Goal: Transaction & Acquisition: Purchase product/service

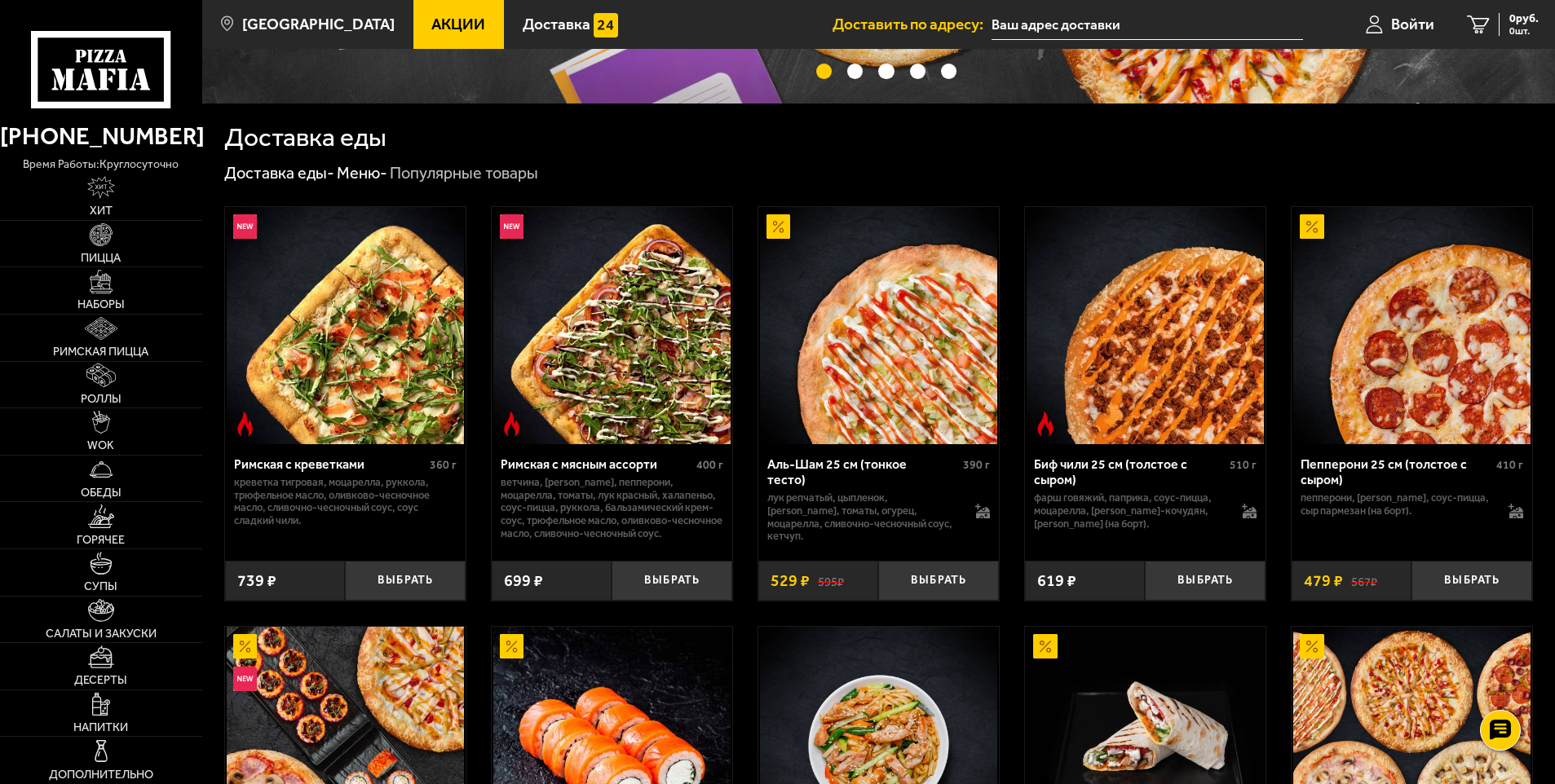
type input "улица Пилотов, 24"
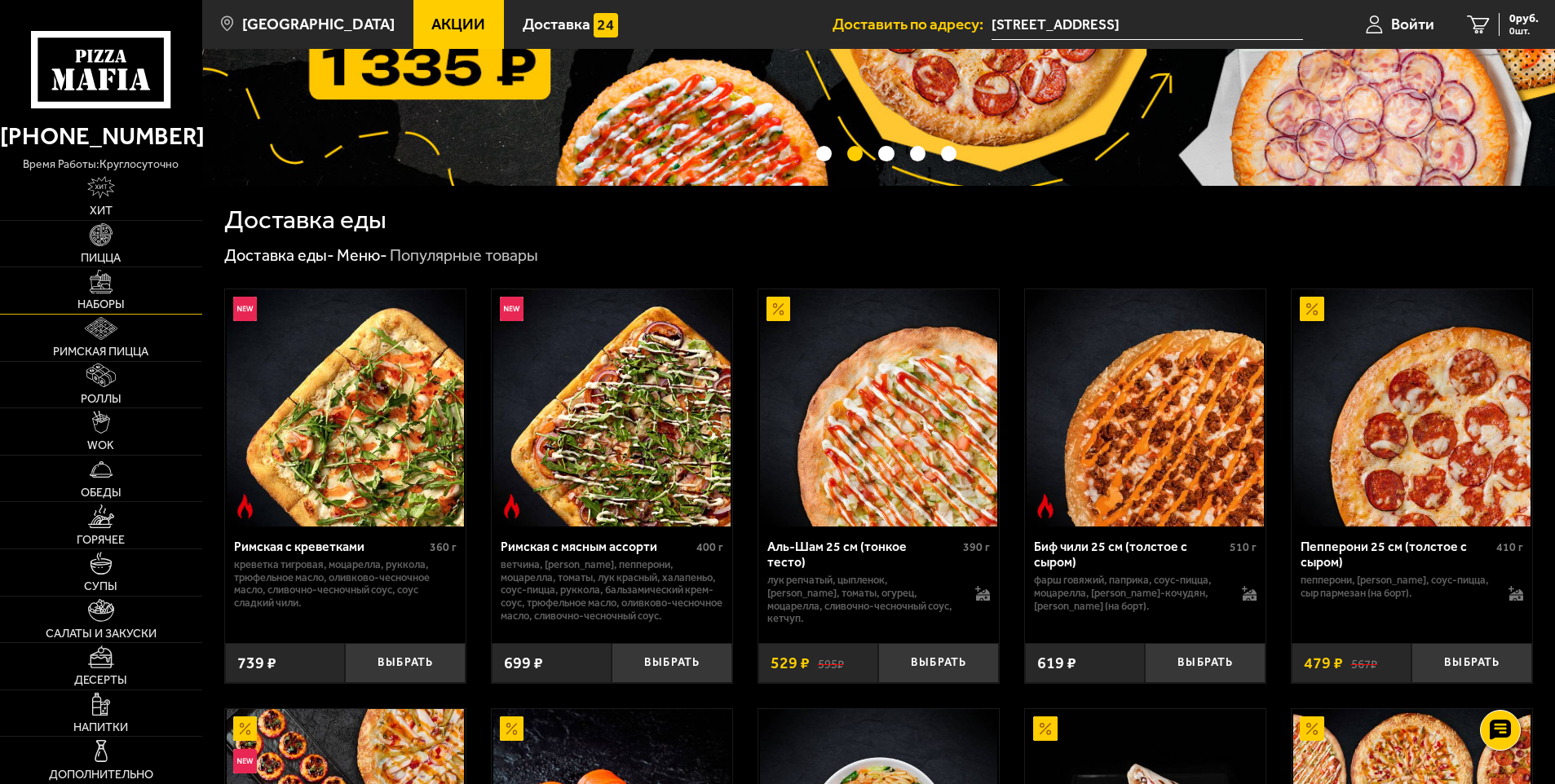
scroll to position [244, 0]
click at [86, 288] on link "Наборы" at bounding box center [101, 290] width 202 height 46
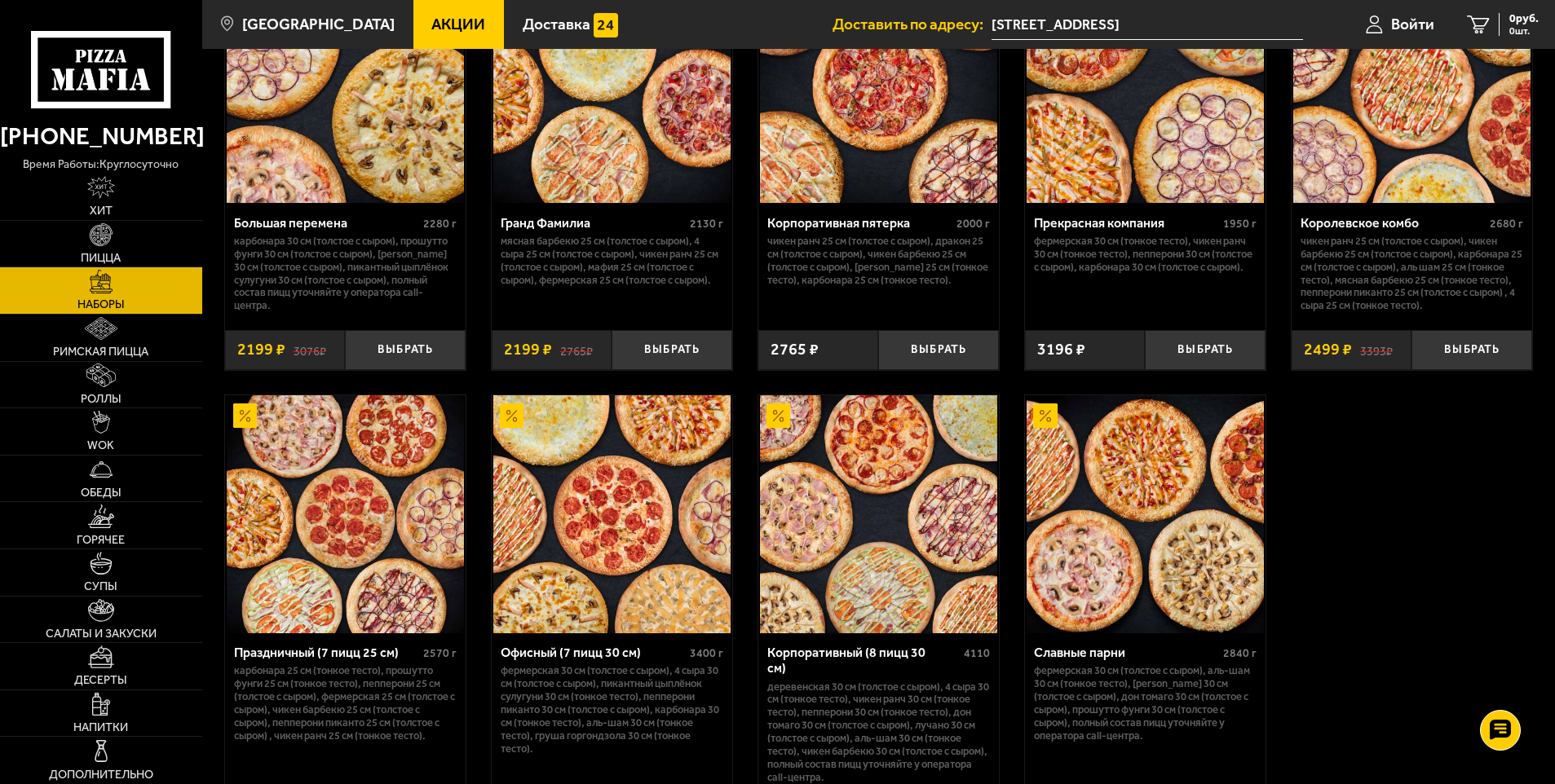
scroll to position [2364, 0]
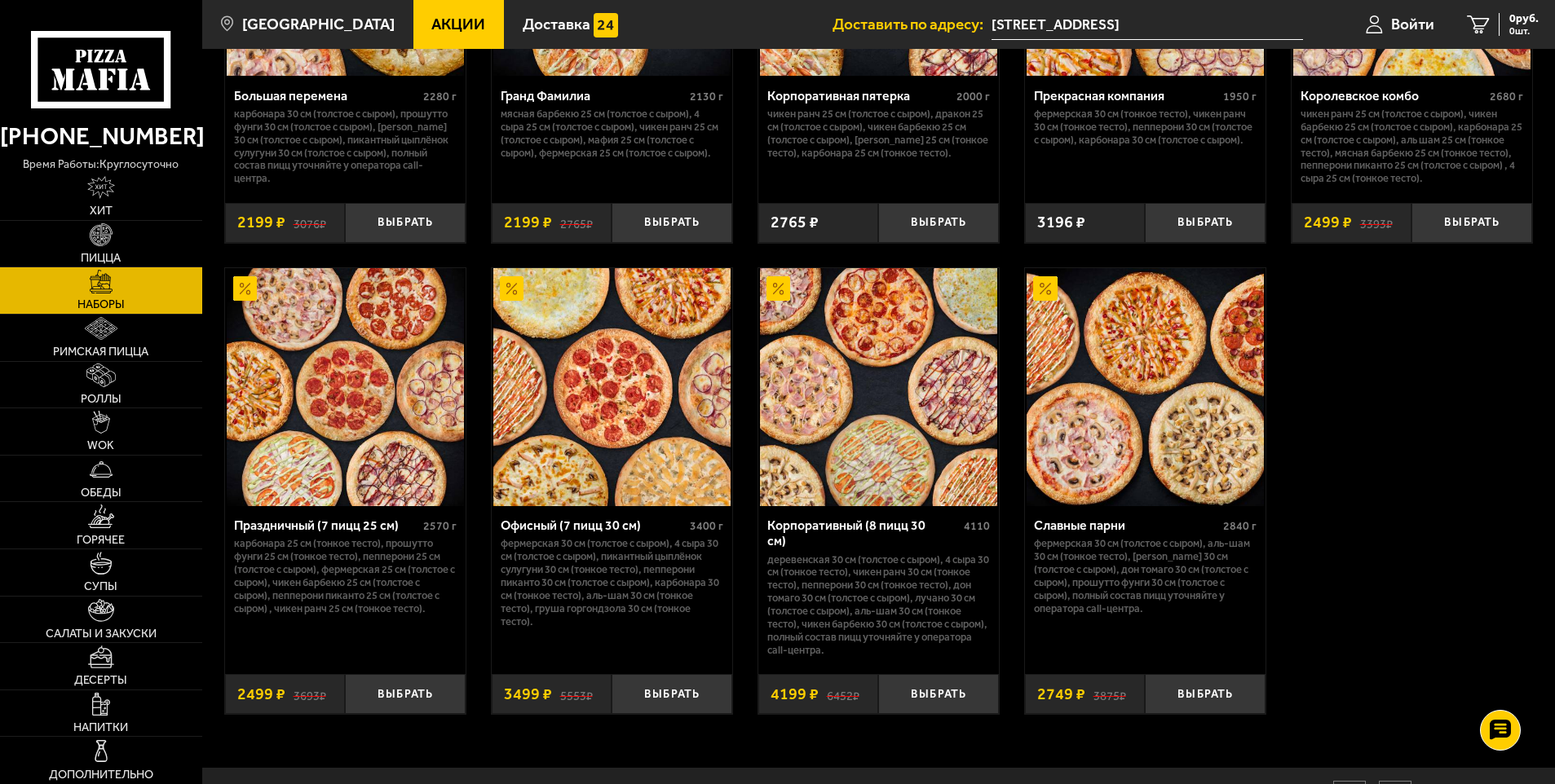
click at [340, 548] on p "Карбонара 25 см (тонкое тесто), Прошутто Фунги 25 см (тонкое тесто), Пепперони …" at bounding box center [345, 575] width 223 height 77
click at [402, 691] on button "Выбрать" at bounding box center [405, 694] width 120 height 39
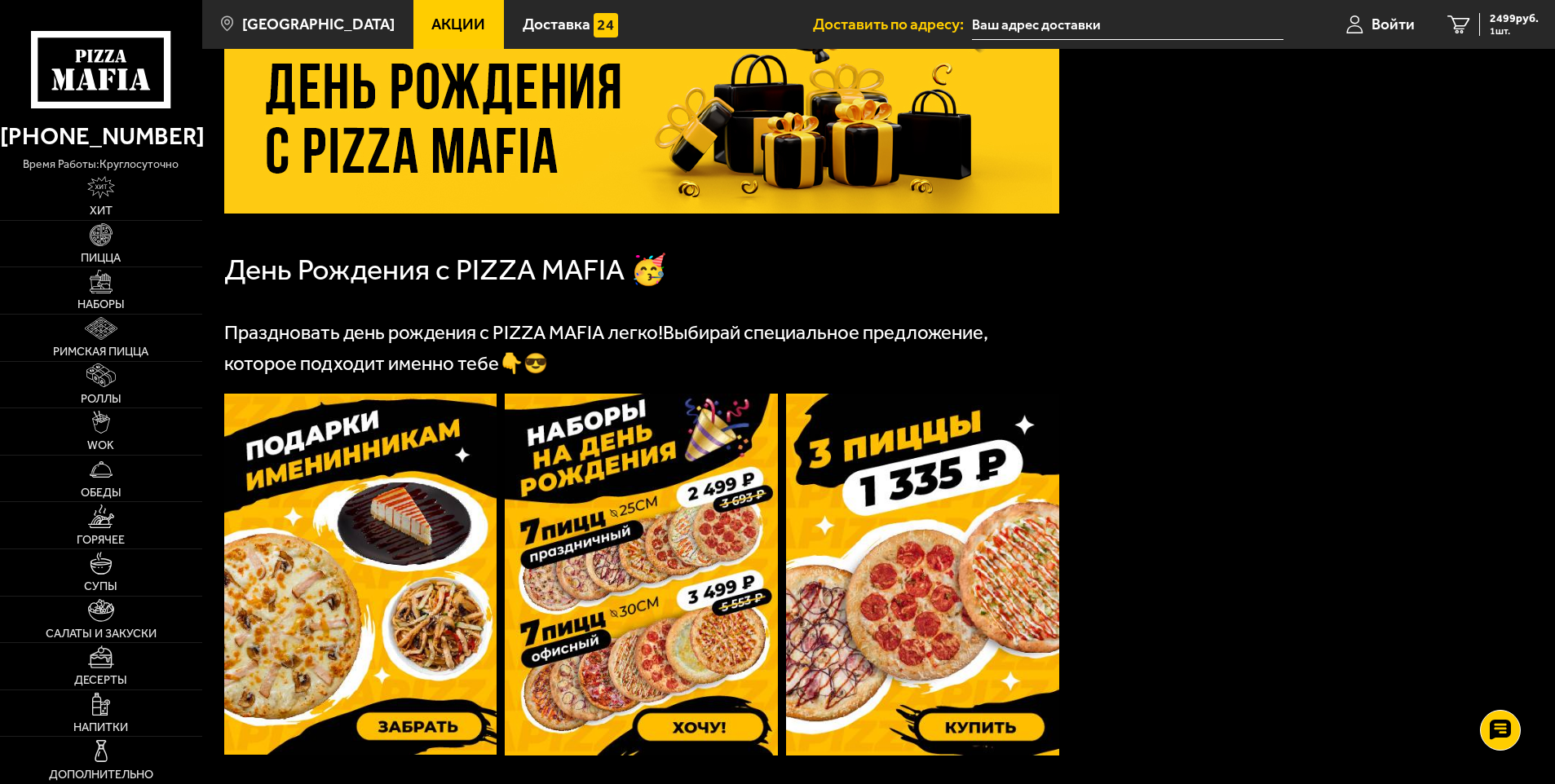
scroll to position [244, 0]
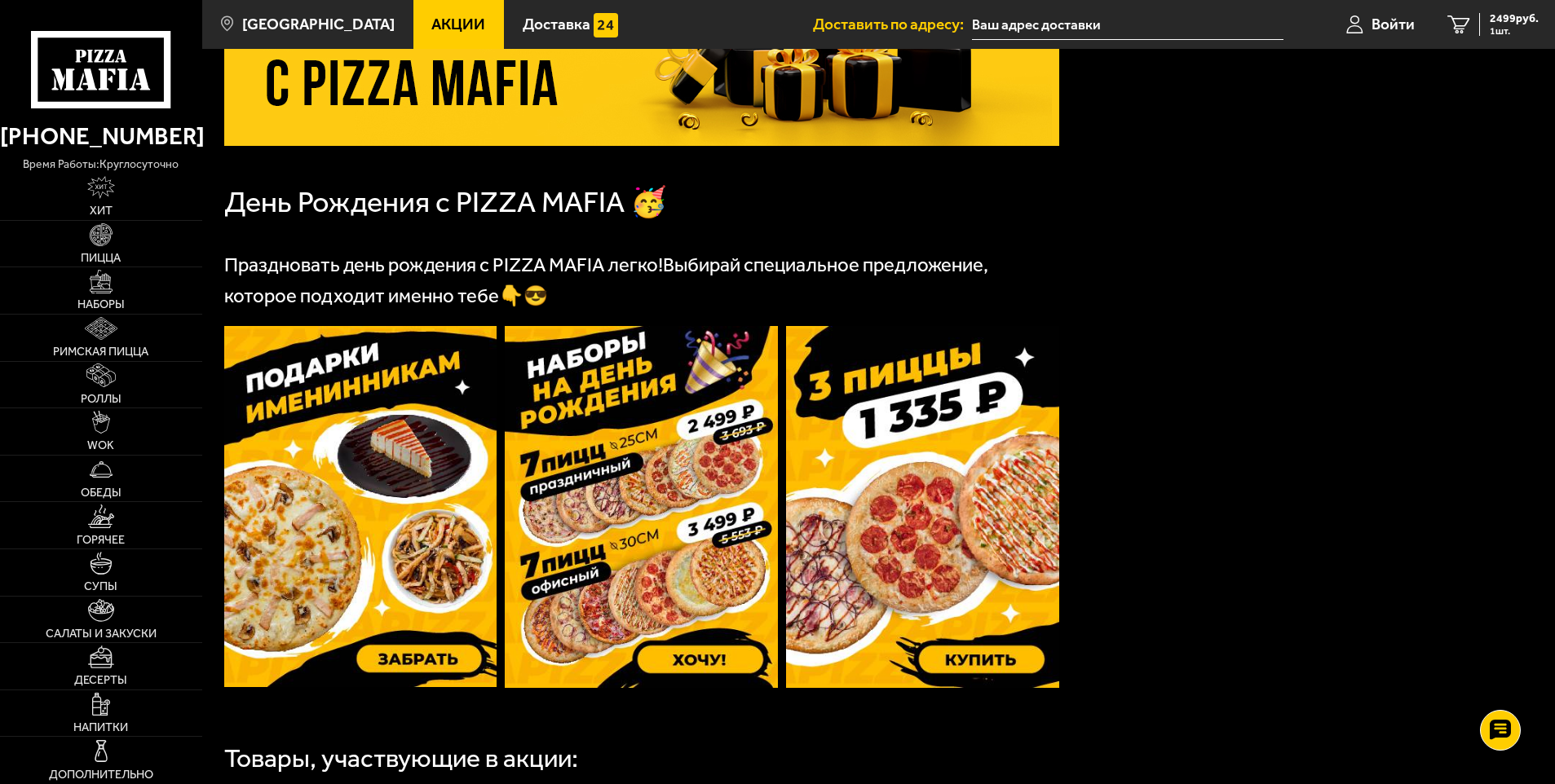
click at [628, 446] on img at bounding box center [641, 507] width 274 height 362
